Goal: Task Accomplishment & Management: Manage account settings

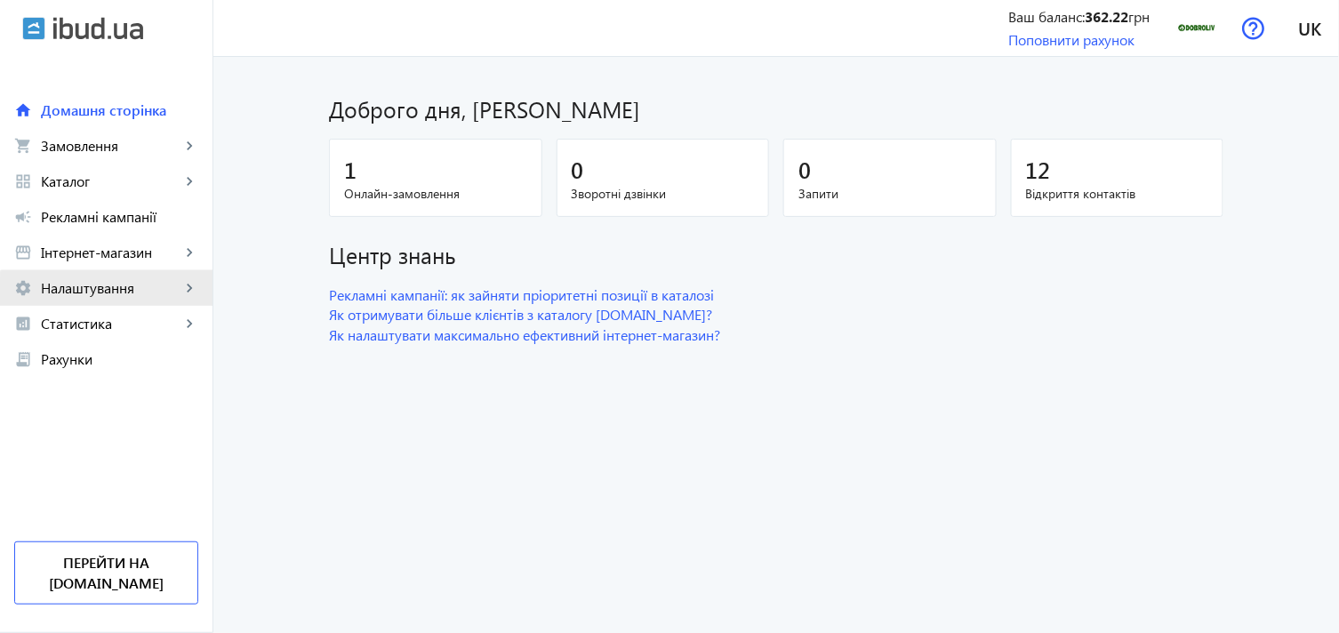
click at [116, 297] on span "Налаштування" at bounding box center [111, 288] width 140 height 18
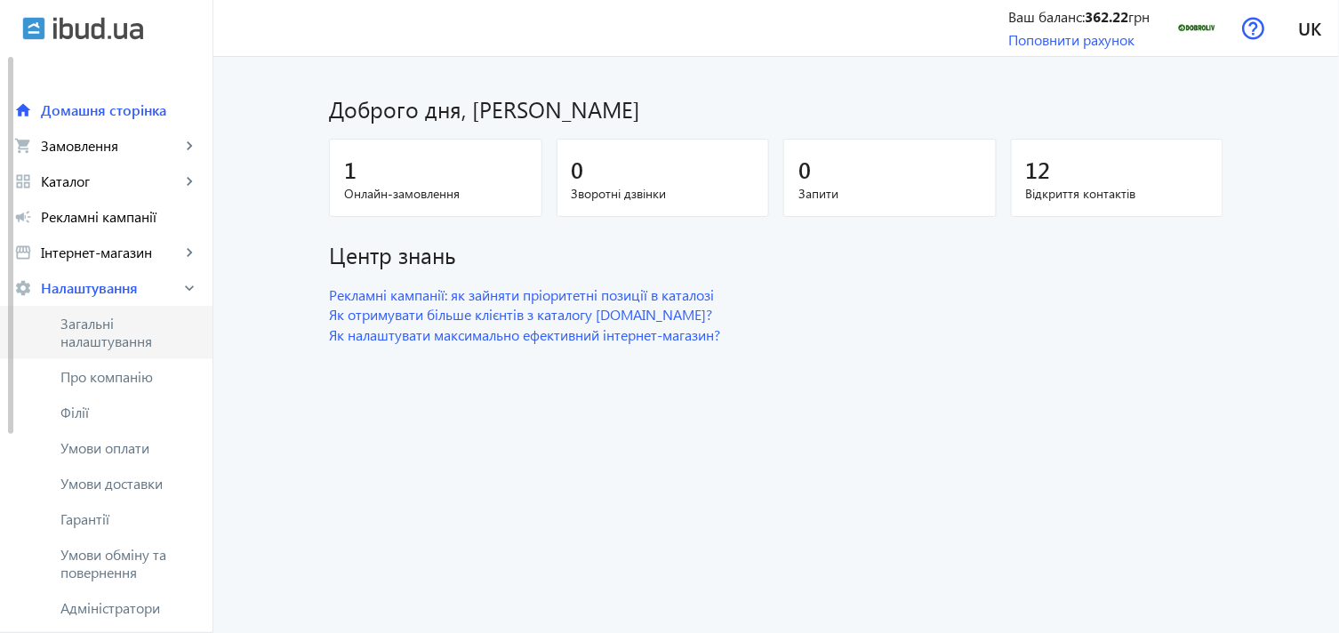
click at [129, 320] on span "Загальні налаштування" at bounding box center [129, 333] width 138 height 36
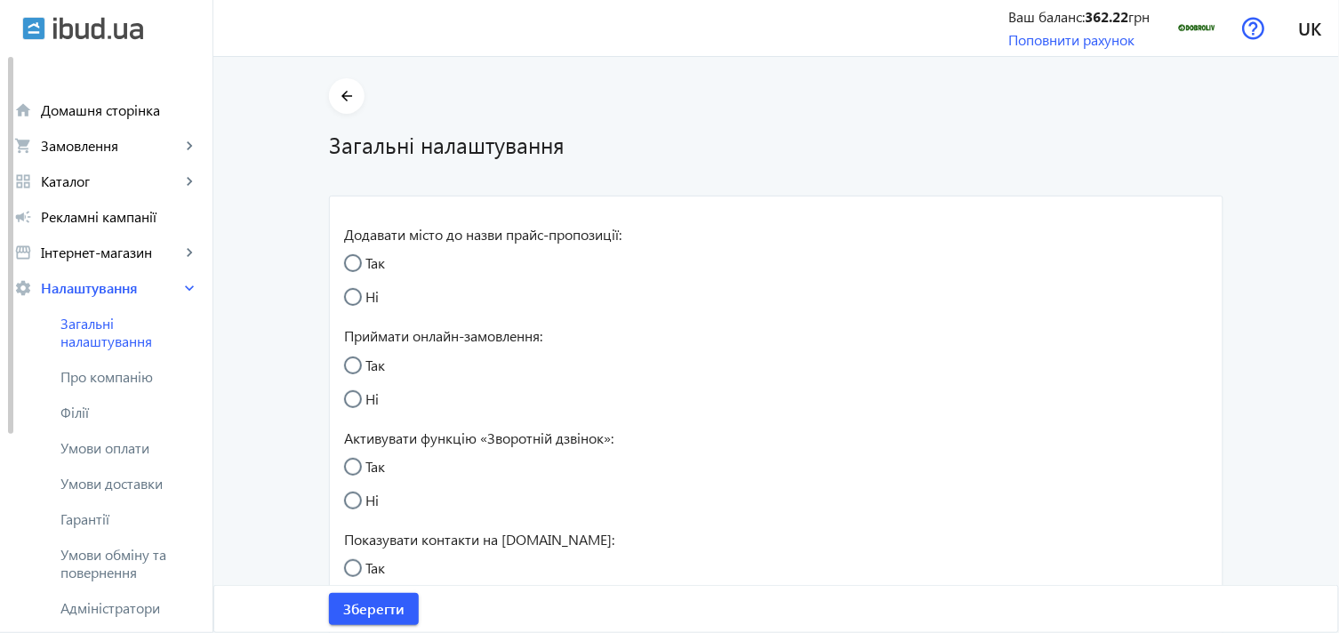
radio input "true"
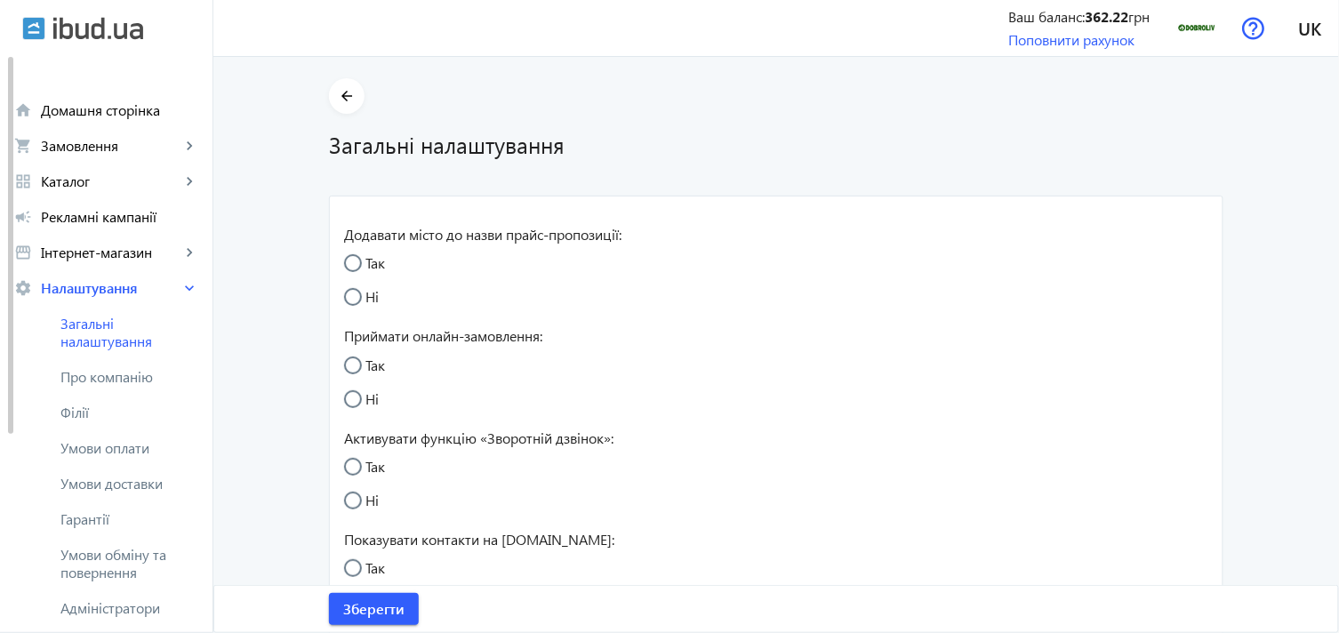
radio input "true"
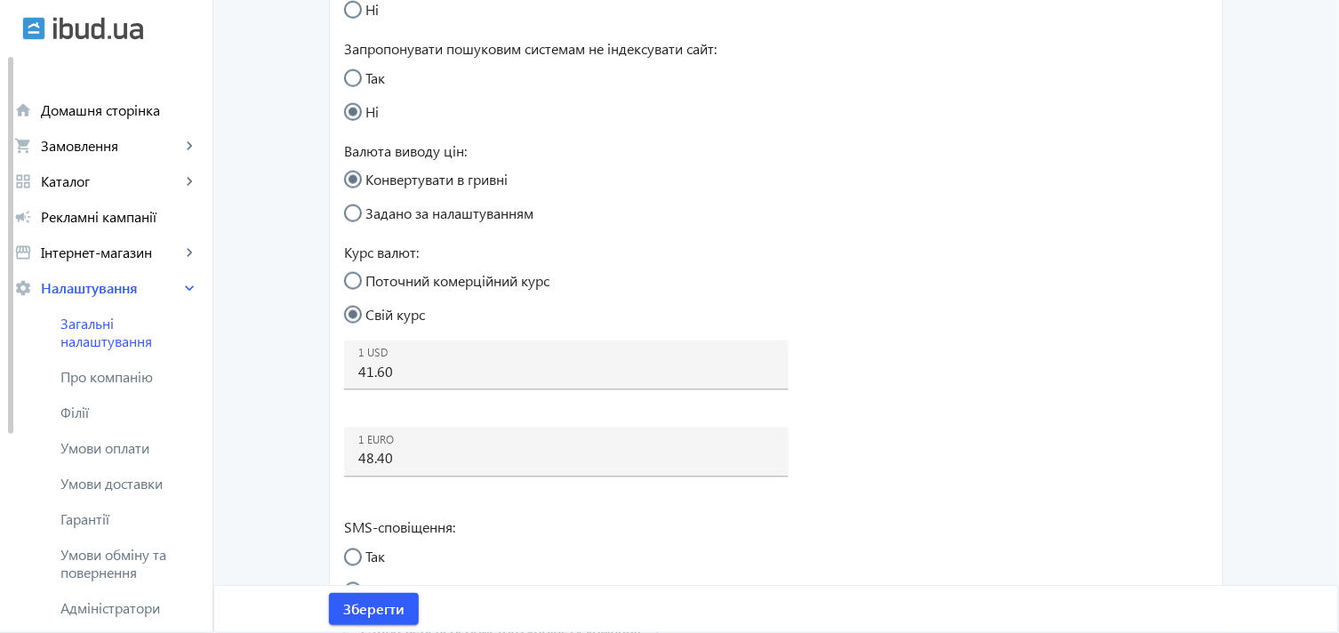
scroll to position [691, 0]
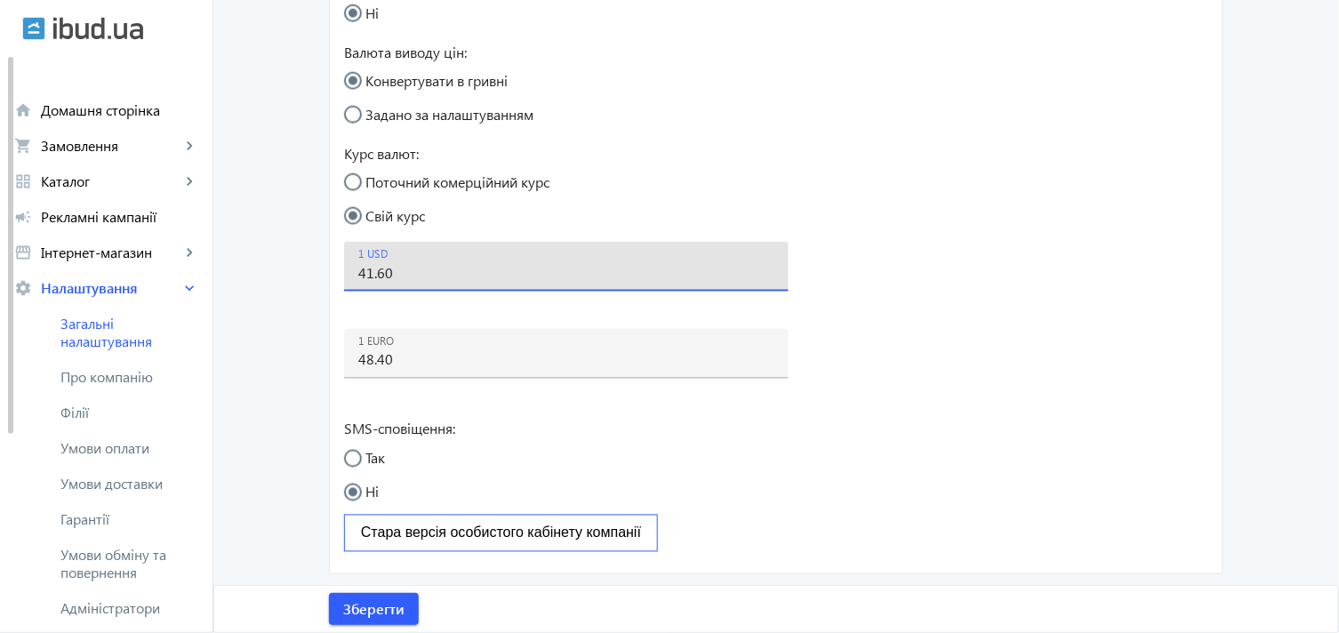
click at [378, 280] on input "41.60" at bounding box center [566, 272] width 416 height 19
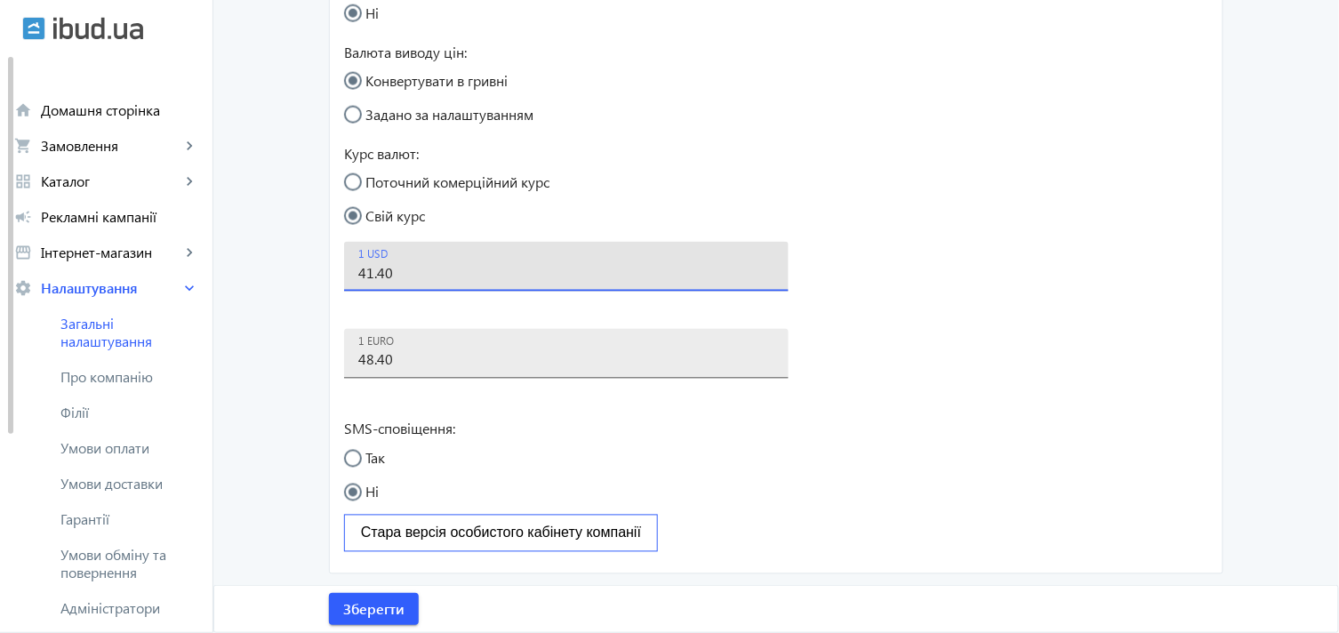
type input "41.40"
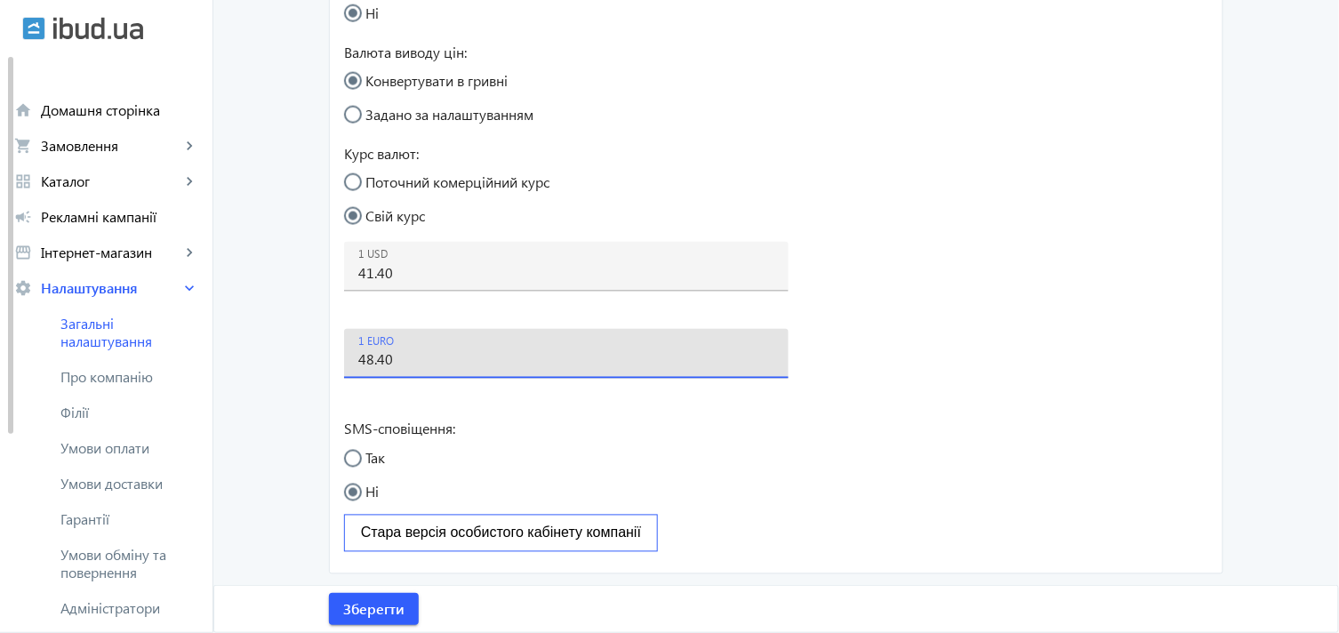
click at [377, 360] on input "48.40" at bounding box center [566, 359] width 416 height 19
type input "48.50"
click at [353, 600] on span "Зберегти" at bounding box center [373, 609] width 61 height 20
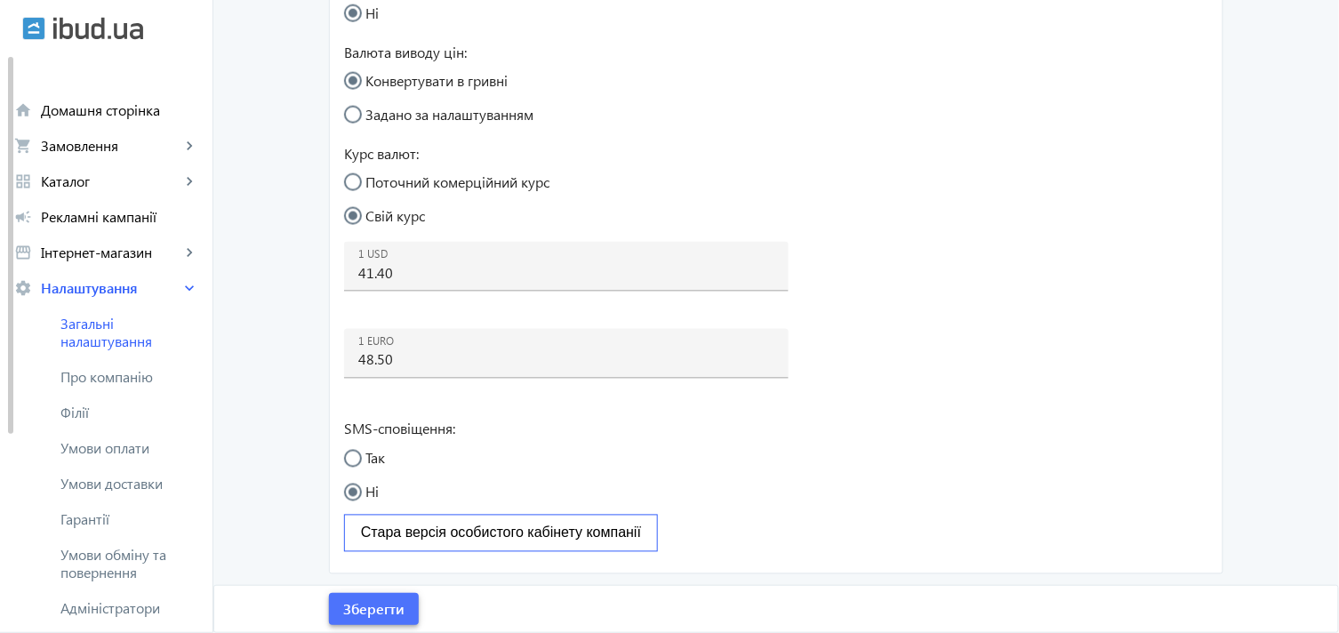
click at [367, 604] on span "Зберегти" at bounding box center [373, 609] width 61 height 20
